Goal: Book appointment/travel/reservation

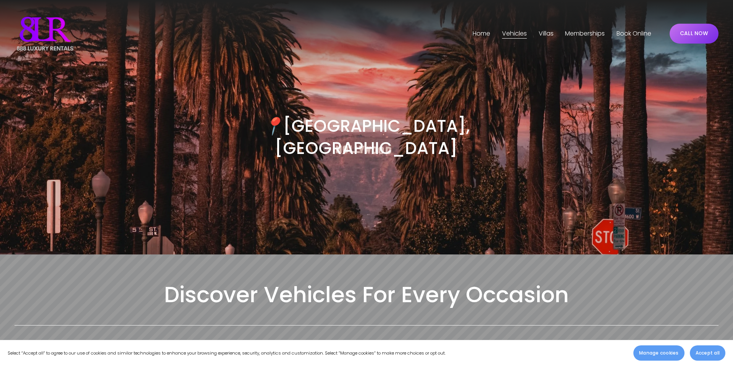
click at [621, 36] on link "Book Online" at bounding box center [634, 33] width 35 height 12
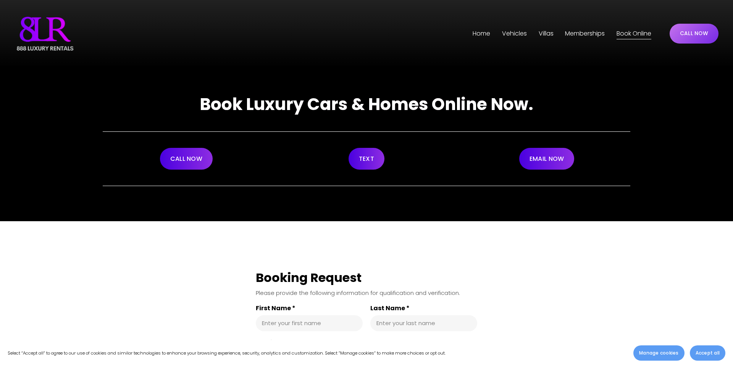
click at [0, 0] on span "[GEOGRAPHIC_DATA]" at bounding box center [0, 0] width 0 height 0
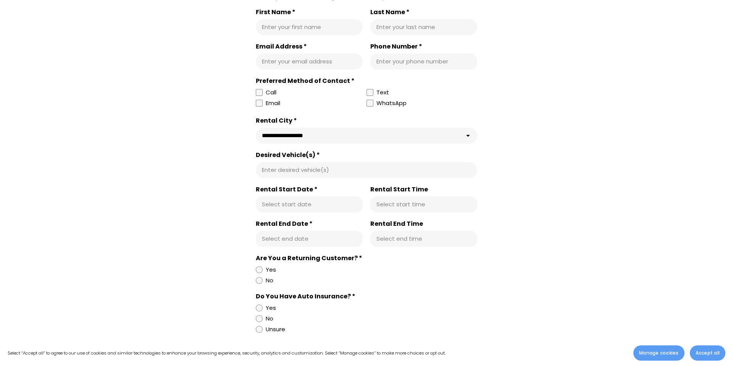
scroll to position [4698, 0]
